Goal: Task Accomplishment & Management: Complete application form

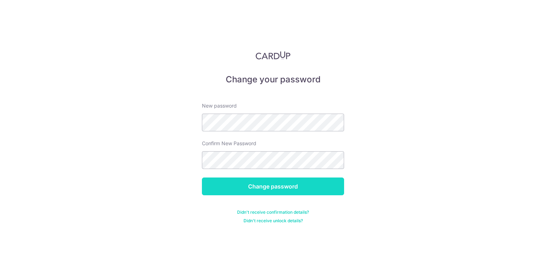
click at [297, 185] on input "Change password" at bounding box center [273, 187] width 142 height 18
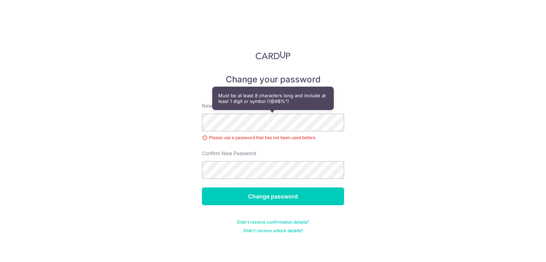
click at [238, 114] on div "New password Please use a password that has not been used before." at bounding box center [273, 121] width 142 height 39
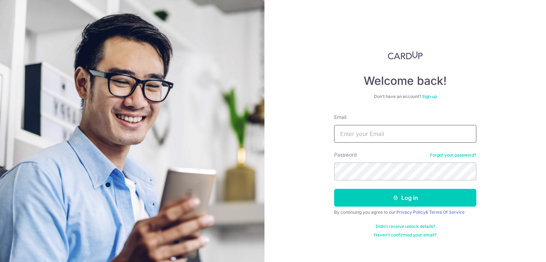
click at [388, 137] on input "Email" at bounding box center [405, 134] width 142 height 18
type input "[EMAIL_ADDRESS][DOMAIN_NAME]"
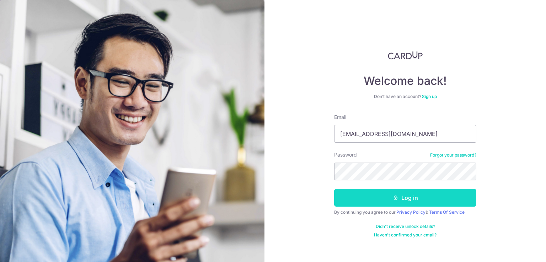
click at [412, 200] on button "Log in" at bounding box center [405, 198] width 142 height 18
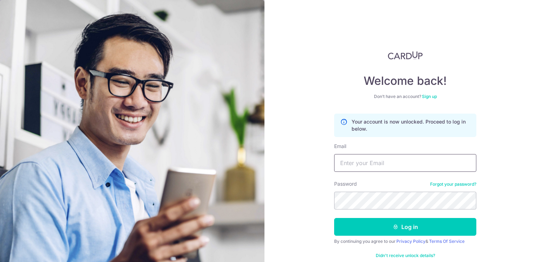
click at [383, 165] on input "Email" at bounding box center [405, 163] width 142 height 18
type input "[EMAIL_ADDRESS][DOMAIN_NAME]"
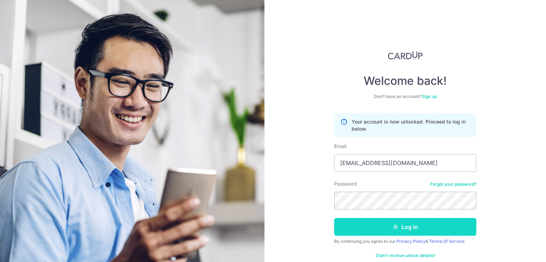
click at [423, 223] on button "Log in" at bounding box center [405, 227] width 142 height 18
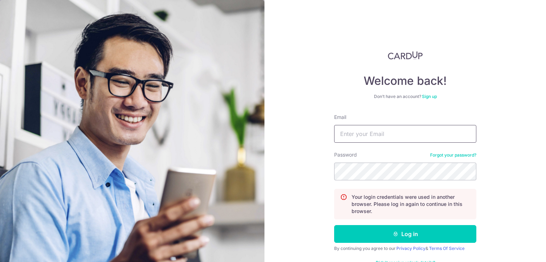
click at [379, 137] on input "Email" at bounding box center [405, 134] width 142 height 18
type input "chewyigcy@gmail.com"
click at [334, 225] on button "Log in" at bounding box center [405, 234] width 142 height 18
type input "[EMAIL_ADDRESS][DOMAIN_NAME]"
click at [334, 225] on button "Log in" at bounding box center [405, 234] width 142 height 18
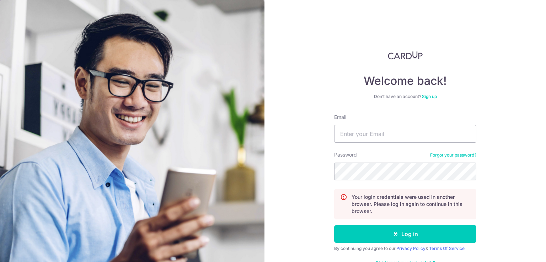
type input "[EMAIL_ADDRESS][DOMAIN_NAME]"
click at [334, 225] on button "Log in" at bounding box center [405, 234] width 142 height 18
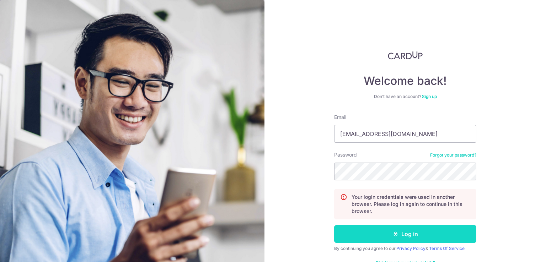
click at [403, 232] on button "Log in" at bounding box center [405, 234] width 142 height 18
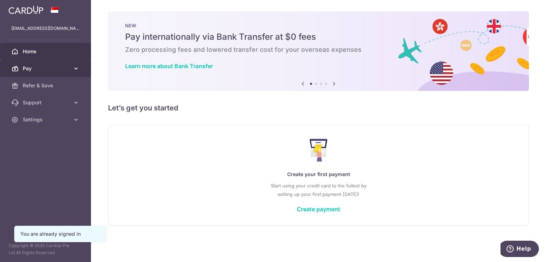
click at [44, 67] on span "Pay" at bounding box center [46, 68] width 47 height 7
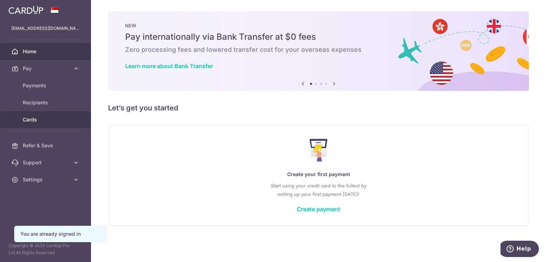
click at [35, 119] on span "Cards" at bounding box center [46, 119] width 47 height 7
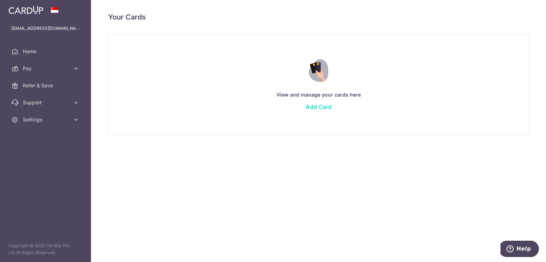
click at [320, 105] on link "Add Card" at bounding box center [319, 106] width 26 height 7
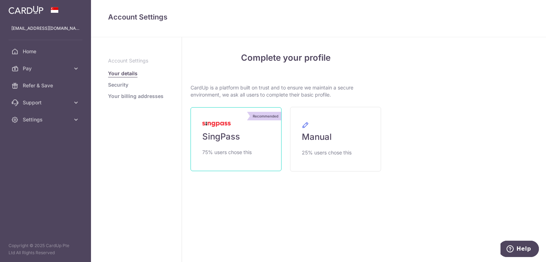
click at [244, 135] on link "Recommended SingPass 75% users chose this" at bounding box center [235, 139] width 91 height 64
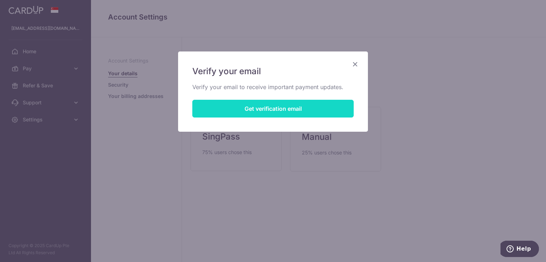
click at [272, 112] on button "Get verification email" at bounding box center [272, 109] width 161 height 18
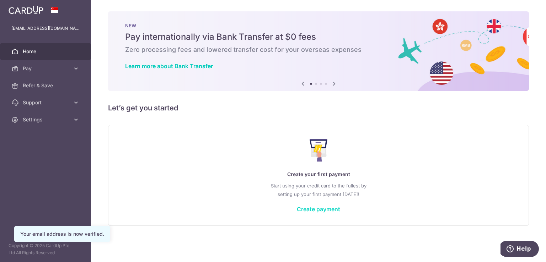
click at [323, 206] on link "Create payment" at bounding box center [318, 209] width 43 height 7
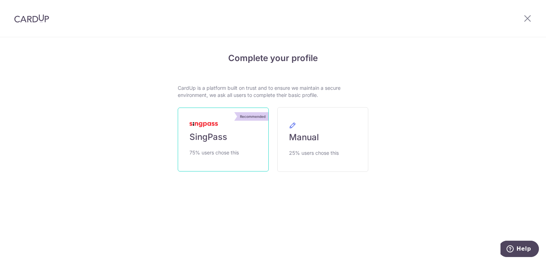
click at [219, 131] on span "SingPass" at bounding box center [208, 136] width 38 height 11
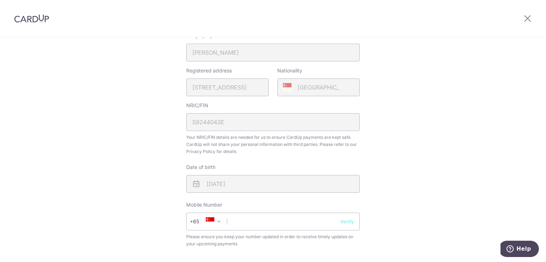
scroll to position [293, 0]
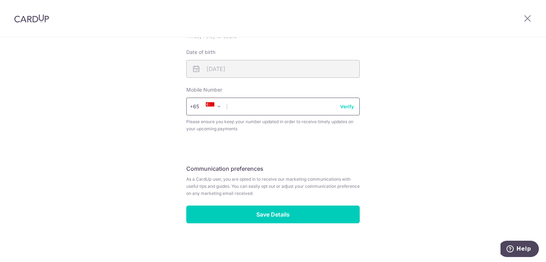
click at [301, 108] on input "text" at bounding box center [272, 107] width 173 height 18
click at [343, 114] on input "97888128" at bounding box center [272, 107] width 173 height 18
click at [345, 110] on input "97888128" at bounding box center [272, 107] width 173 height 18
type input "97888128"
click at [345, 108] on button "Verify" at bounding box center [347, 106] width 14 height 7
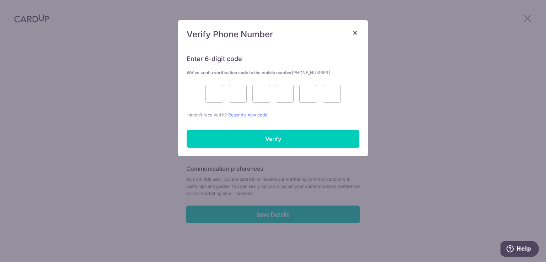
click at [210, 83] on div "Enter 6-digit code We’ve sent a verification code to the mobile number [PHONE_N…" at bounding box center [273, 82] width 173 height 72
click at [212, 88] on input "text" at bounding box center [214, 94] width 18 height 18
type input "5"
type input "9"
type input "2"
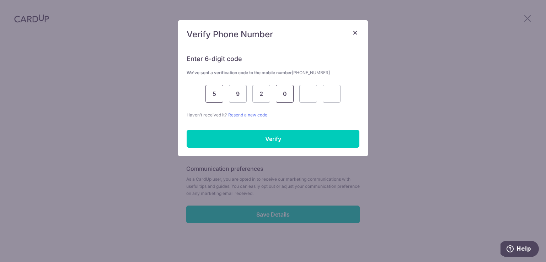
type input "0"
type input "4"
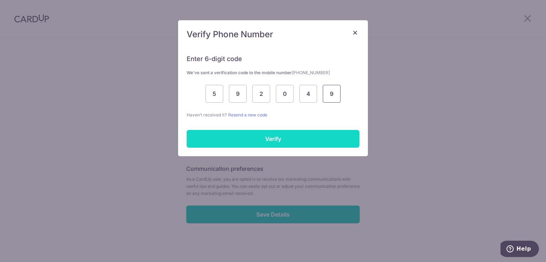
type input "9"
click at [291, 136] on input "Verify" at bounding box center [273, 139] width 173 height 18
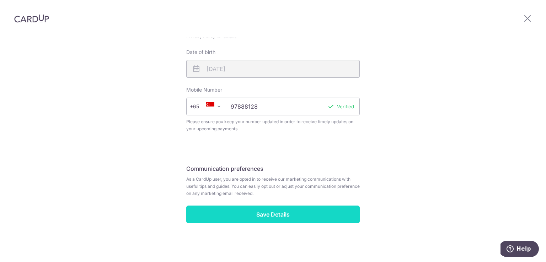
click at [298, 212] on input "Save Details" at bounding box center [272, 215] width 173 height 18
